Goal: Task Accomplishment & Management: Use online tool/utility

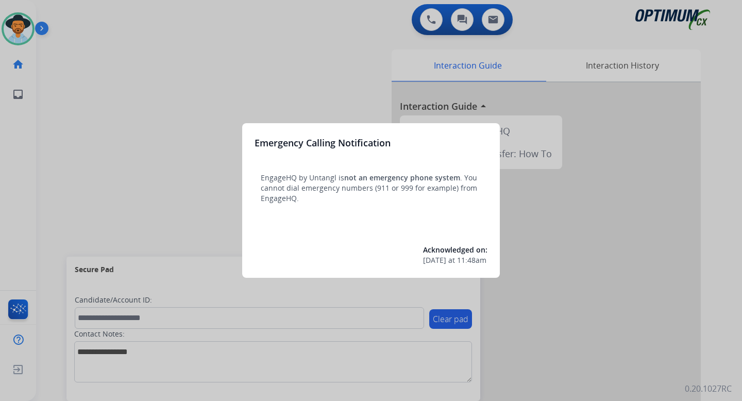
click at [214, 129] on div at bounding box center [371, 200] width 742 height 401
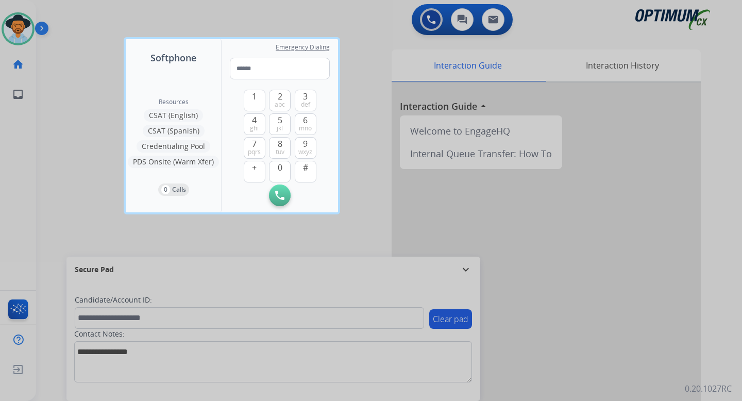
click at [100, 129] on div at bounding box center [371, 200] width 742 height 401
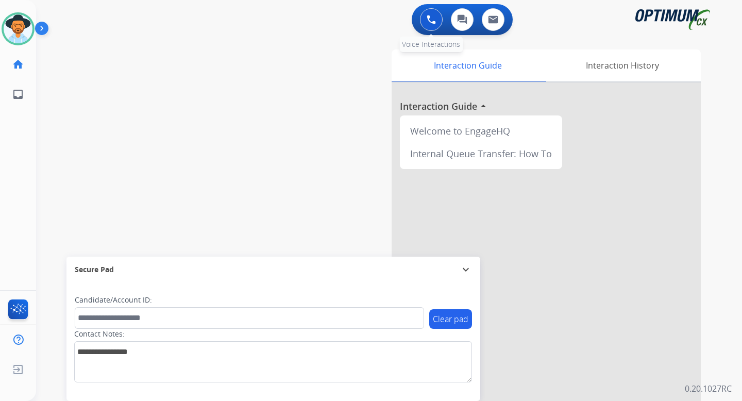
click at [430, 25] on button at bounding box center [431, 19] width 23 height 23
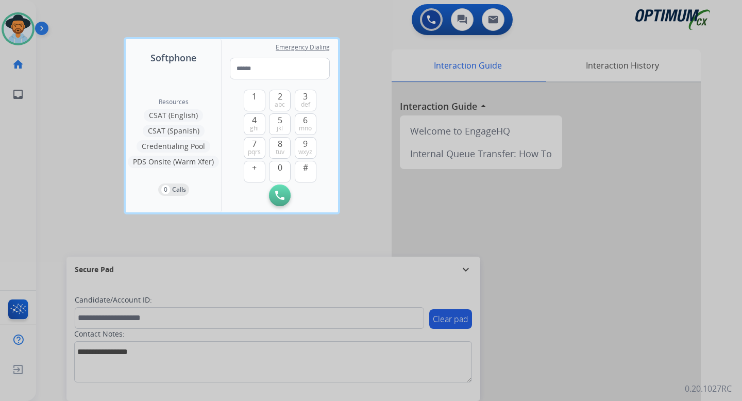
click at [65, 55] on div at bounding box center [371, 200] width 742 height 401
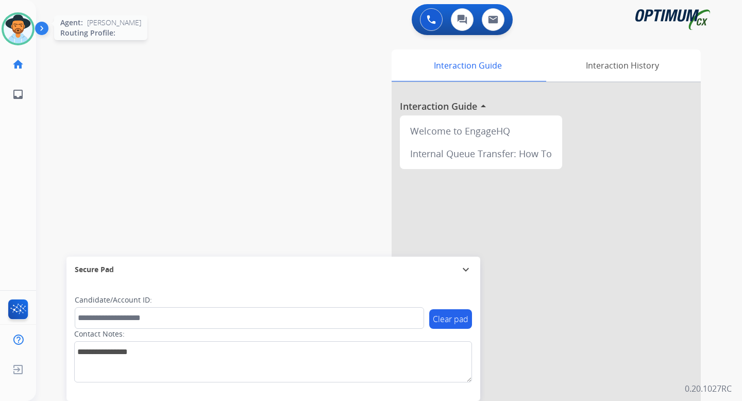
click at [27, 36] on img at bounding box center [18, 28] width 29 height 29
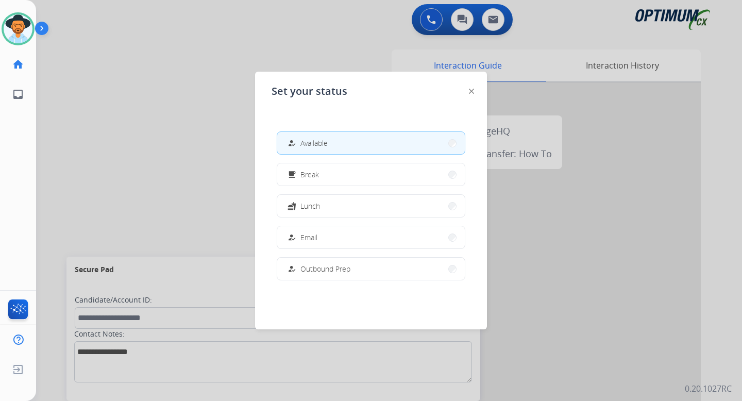
click at [210, 111] on div at bounding box center [371, 200] width 742 height 401
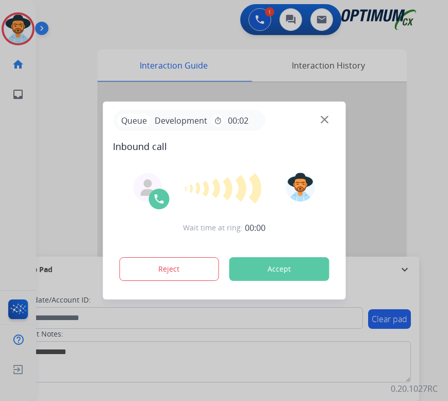
click at [286, 267] on button "Accept" at bounding box center [279, 269] width 100 height 24
click at [280, 266] on button "Accept" at bounding box center [279, 269] width 100 height 24
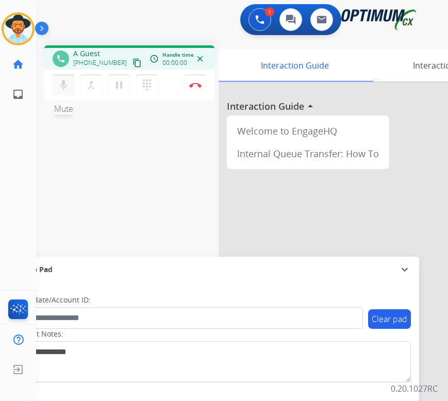
click at [65, 88] on mat-icon "mic" at bounding box center [63, 85] width 12 height 12
click at [196, 88] on button "Disconnect" at bounding box center [195, 85] width 22 height 22
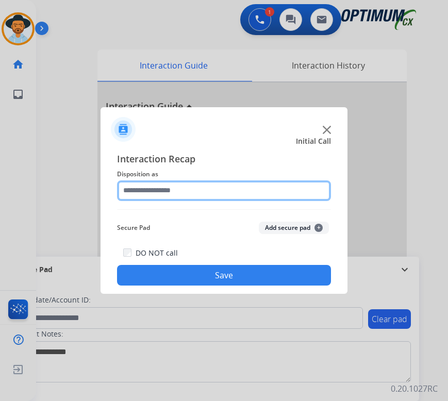
click at [171, 189] on input "text" at bounding box center [224, 190] width 214 height 21
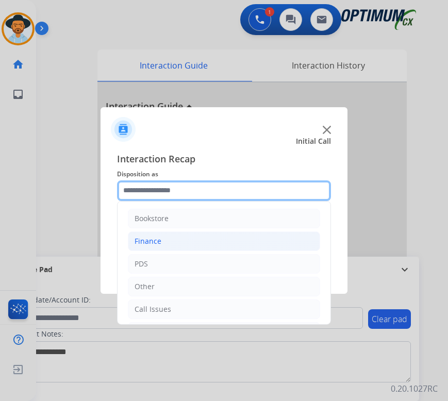
scroll to position [64, 0]
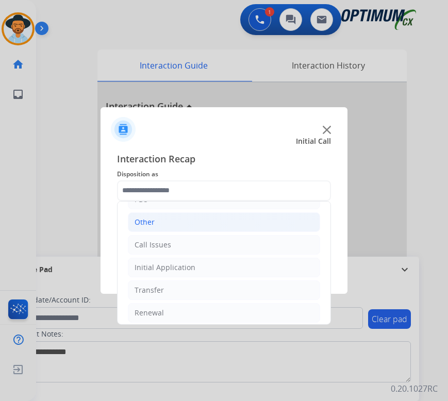
click at [162, 223] on li "Other" at bounding box center [224, 222] width 192 height 20
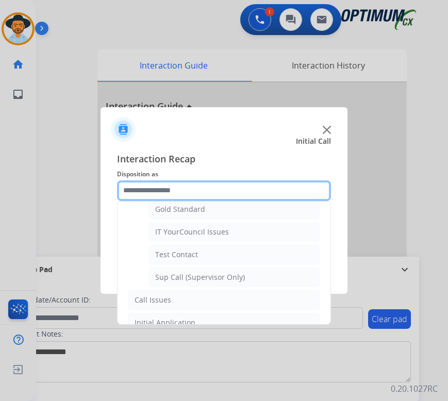
scroll to position [211, 0]
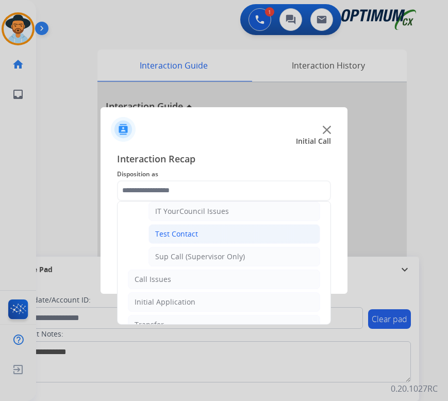
click at [171, 229] on div "Test Contact" at bounding box center [176, 234] width 43 height 10
type input "**********"
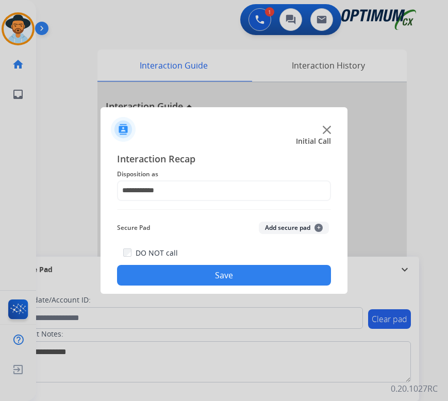
click at [280, 274] on button "Save" at bounding box center [224, 275] width 214 height 21
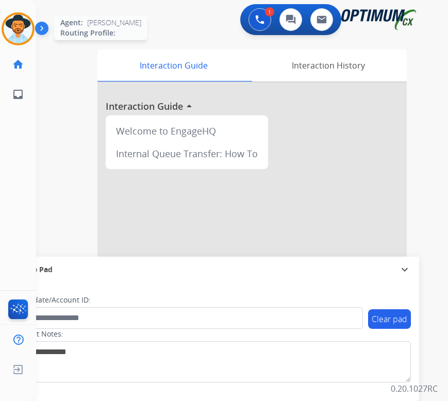
click at [21, 24] on img at bounding box center [18, 28] width 29 height 29
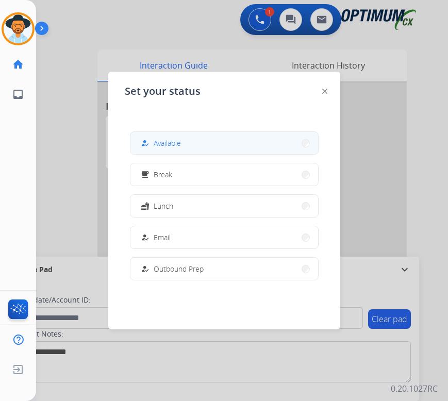
click at [170, 143] on span "Available" at bounding box center [167, 143] width 27 height 11
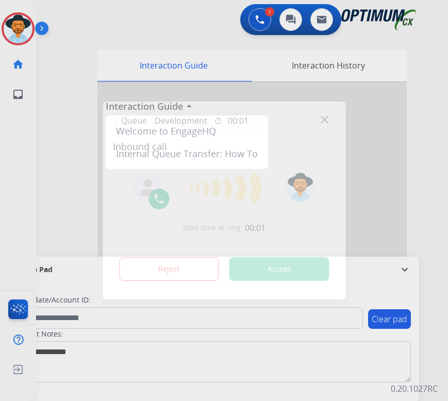
click at [281, 267] on button "Accept" at bounding box center [279, 269] width 100 height 24
click at [277, 263] on button "Accept" at bounding box center [279, 269] width 100 height 24
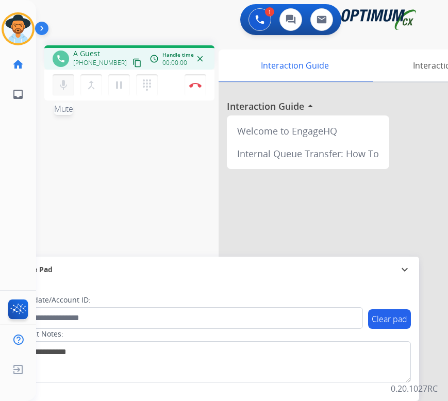
click at [66, 81] on mat-icon "mic" at bounding box center [63, 85] width 12 height 12
click at [196, 89] on button "Disconnect" at bounding box center [195, 85] width 22 height 22
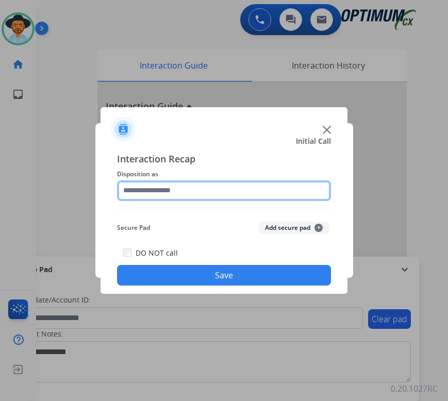
click at [278, 193] on input "text" at bounding box center [224, 190] width 214 height 21
